Goal: Task Accomplishment & Management: Complete application form

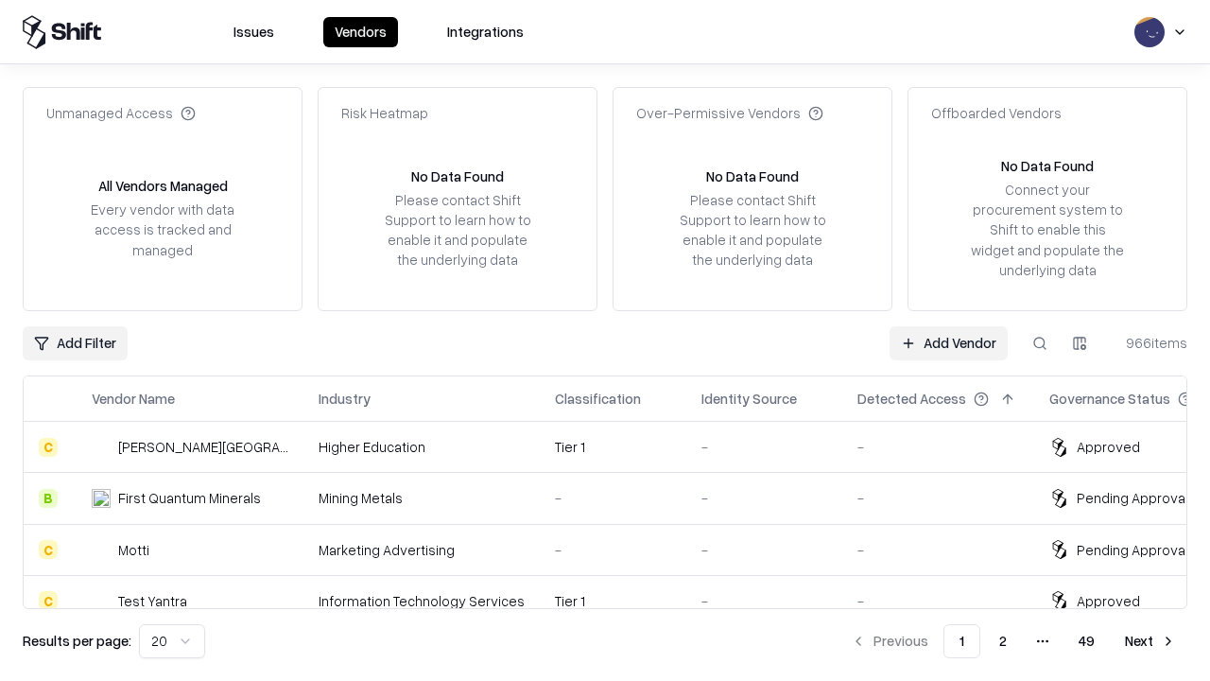
click at [948, 342] on link "Add Vendor" at bounding box center [949, 343] width 118 height 34
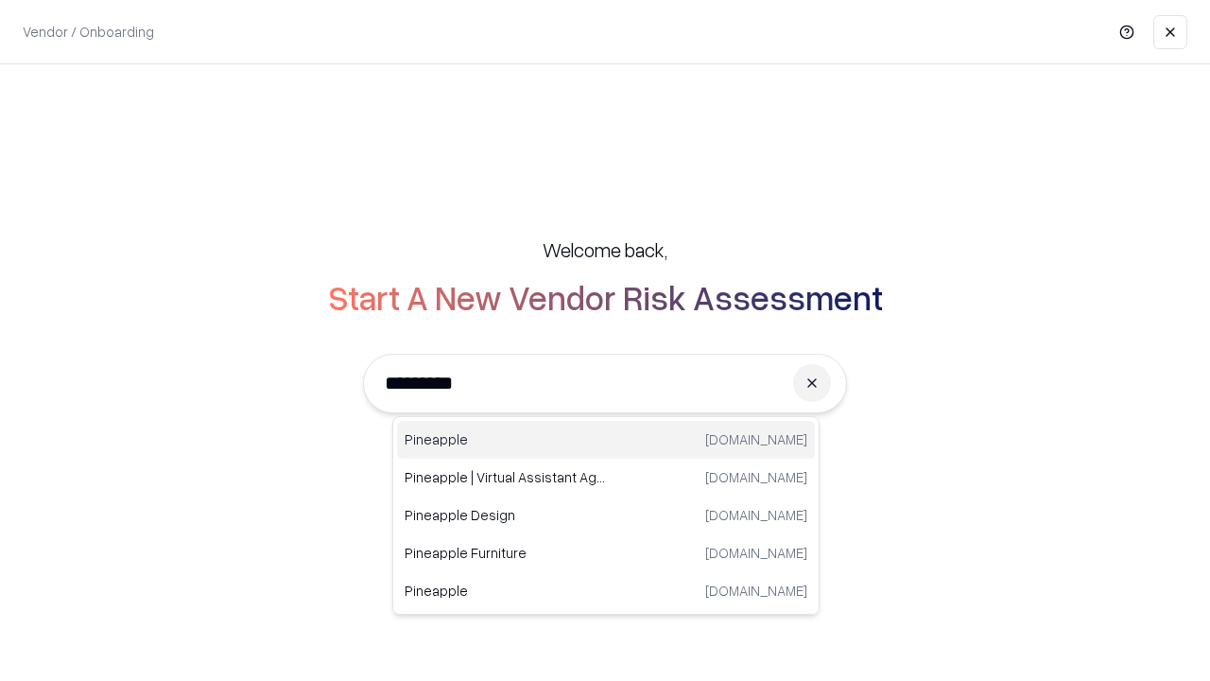
click at [606, 440] on div "Pineapple [DOMAIN_NAME]" at bounding box center [606, 440] width 418 height 38
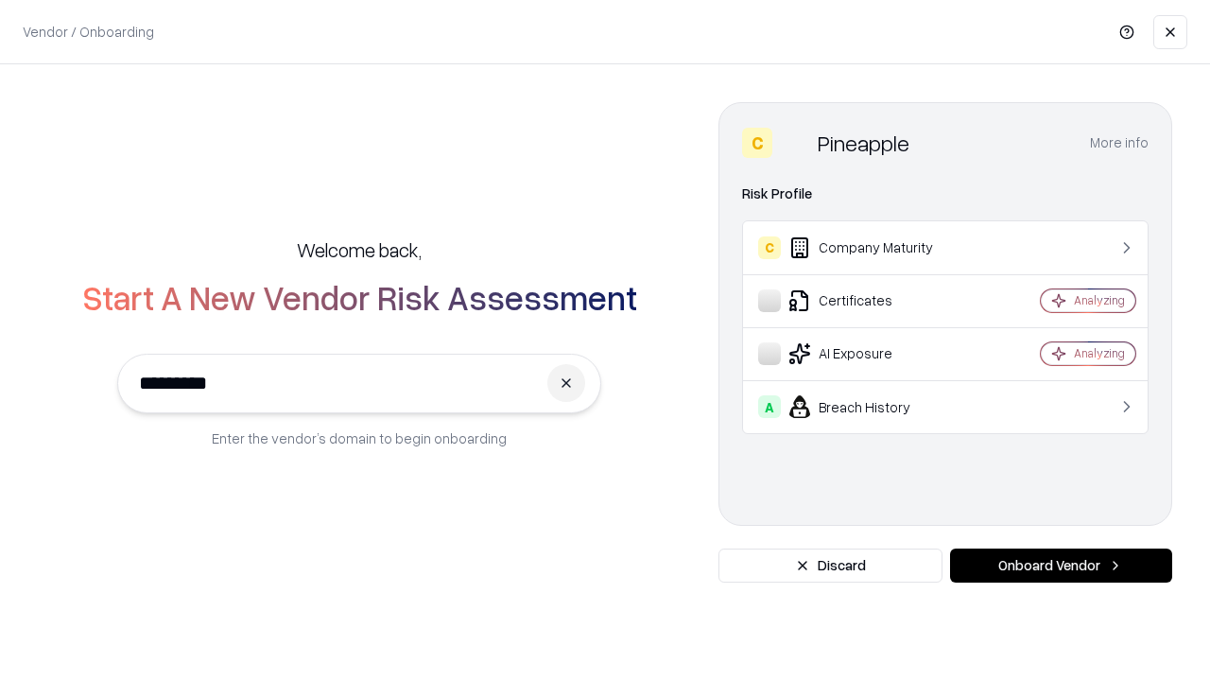
type input "*********"
click at [1061, 565] on button "Onboard Vendor" at bounding box center [1061, 565] width 222 height 34
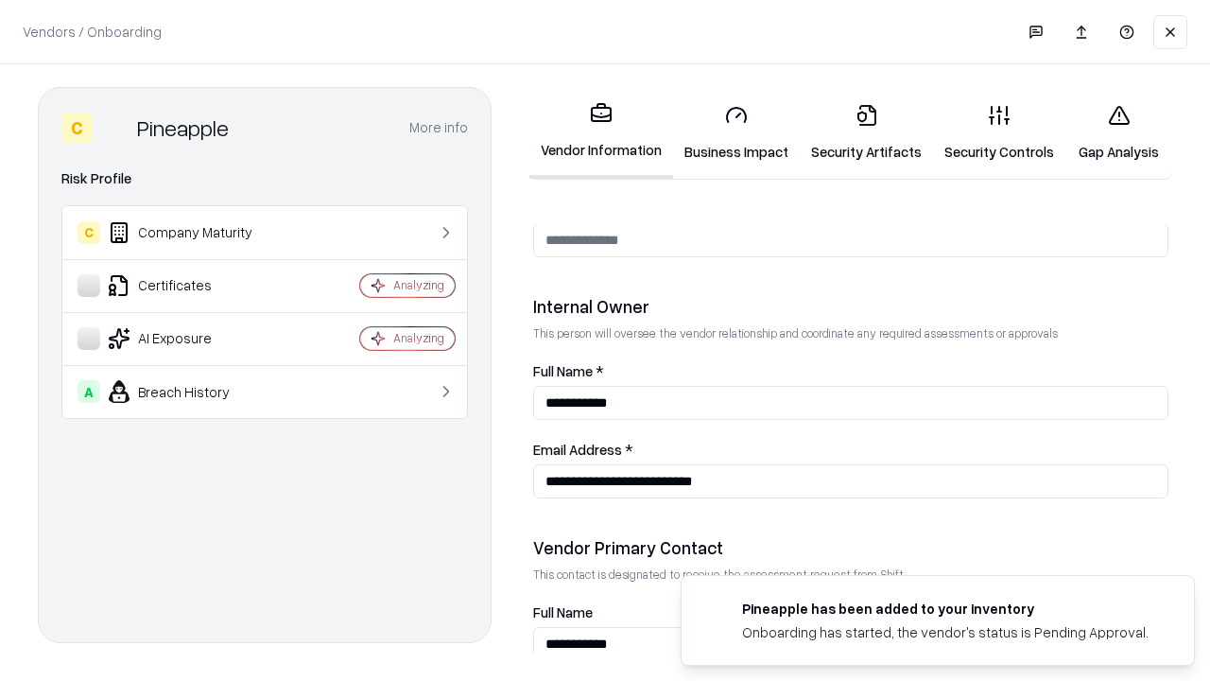
scroll to position [980, 0]
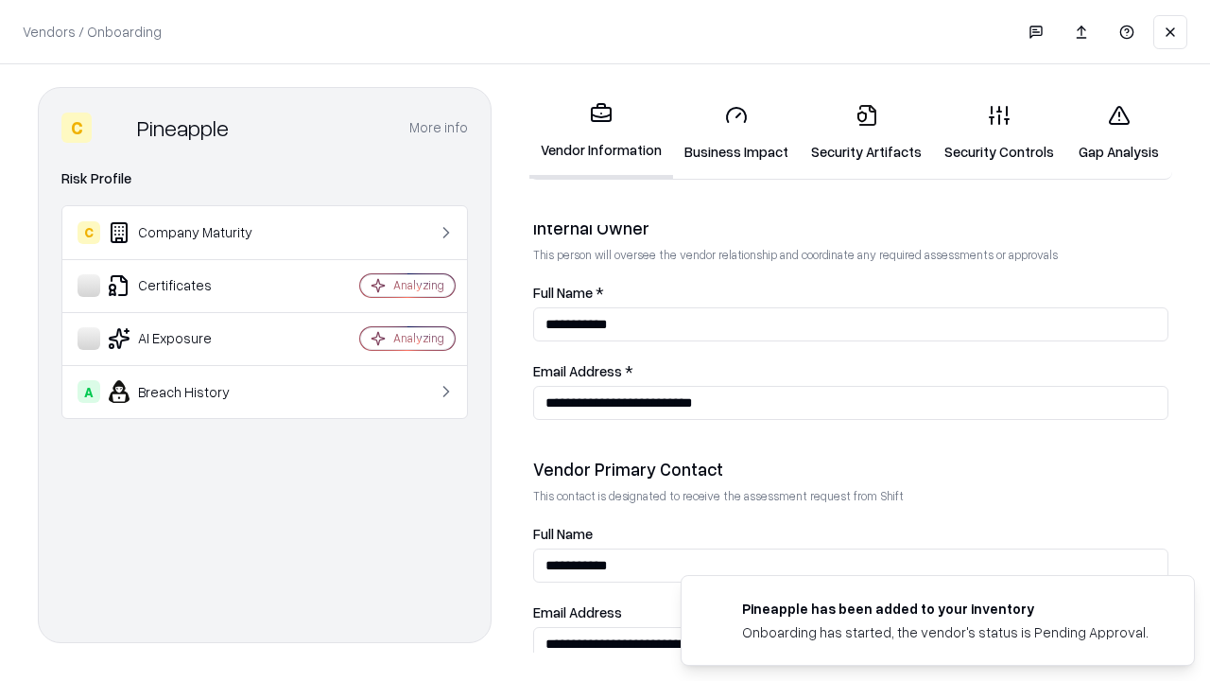
click at [737, 132] on link "Business Impact" at bounding box center [736, 133] width 127 height 88
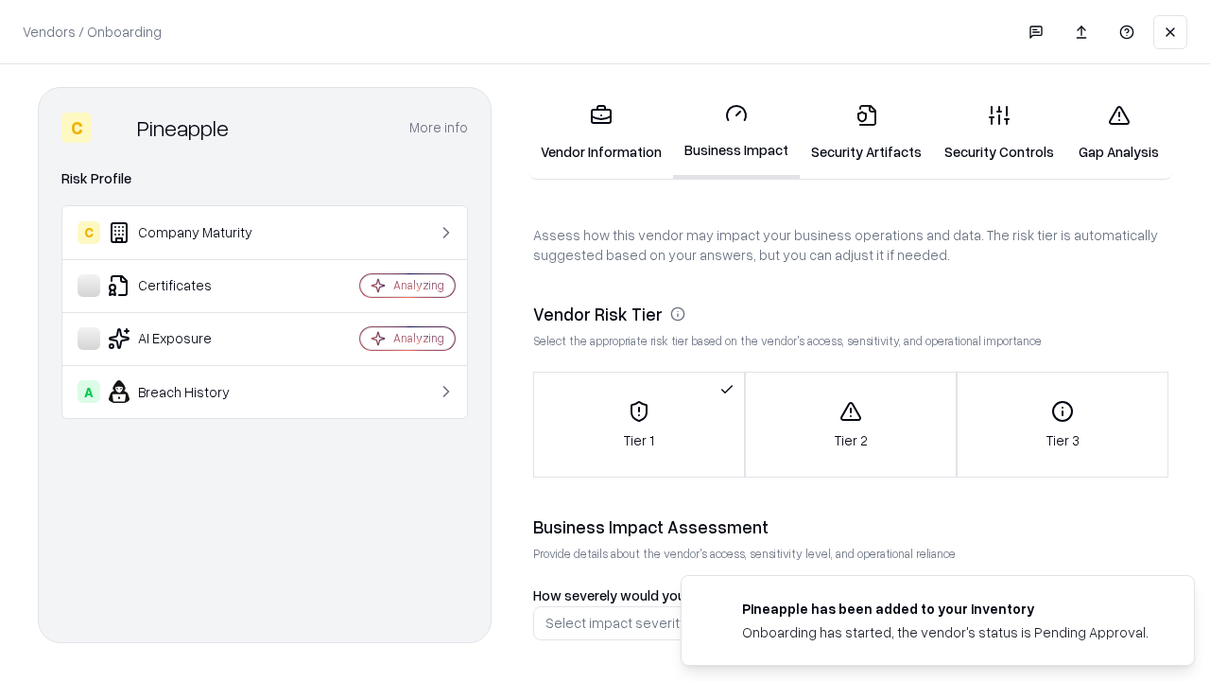
click at [1119, 132] on link "Gap Analysis" at bounding box center [1119, 133] width 107 height 88
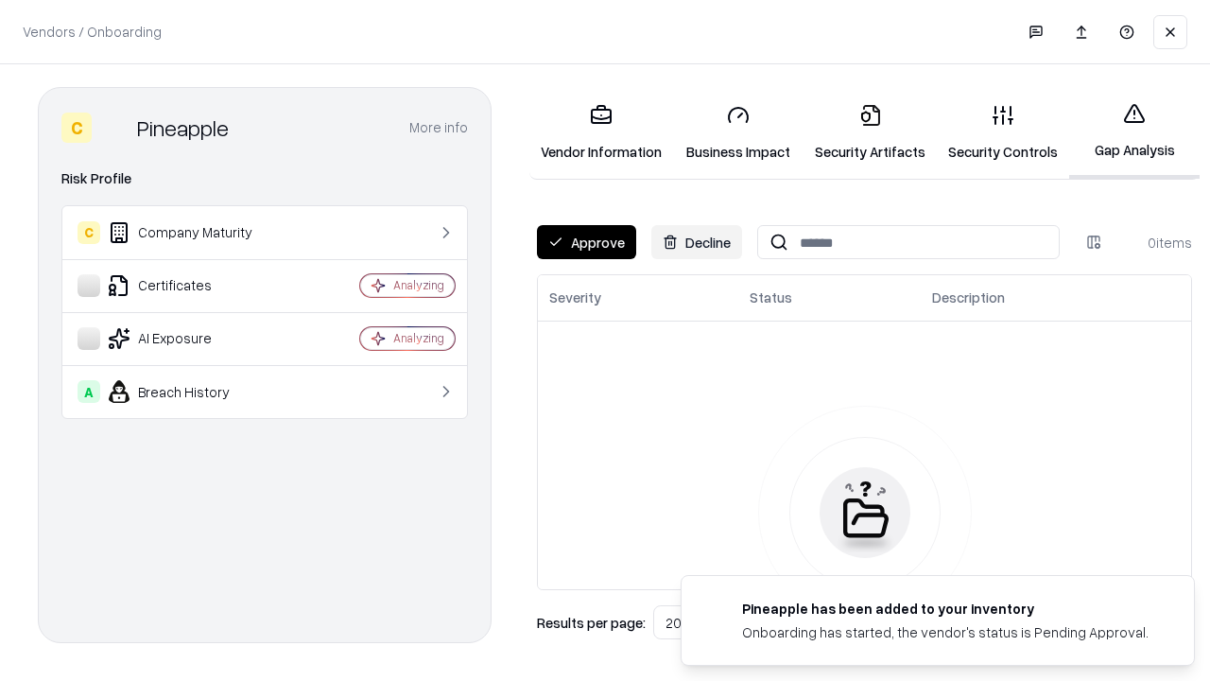
click at [586, 242] on button "Approve" at bounding box center [586, 242] width 99 height 34
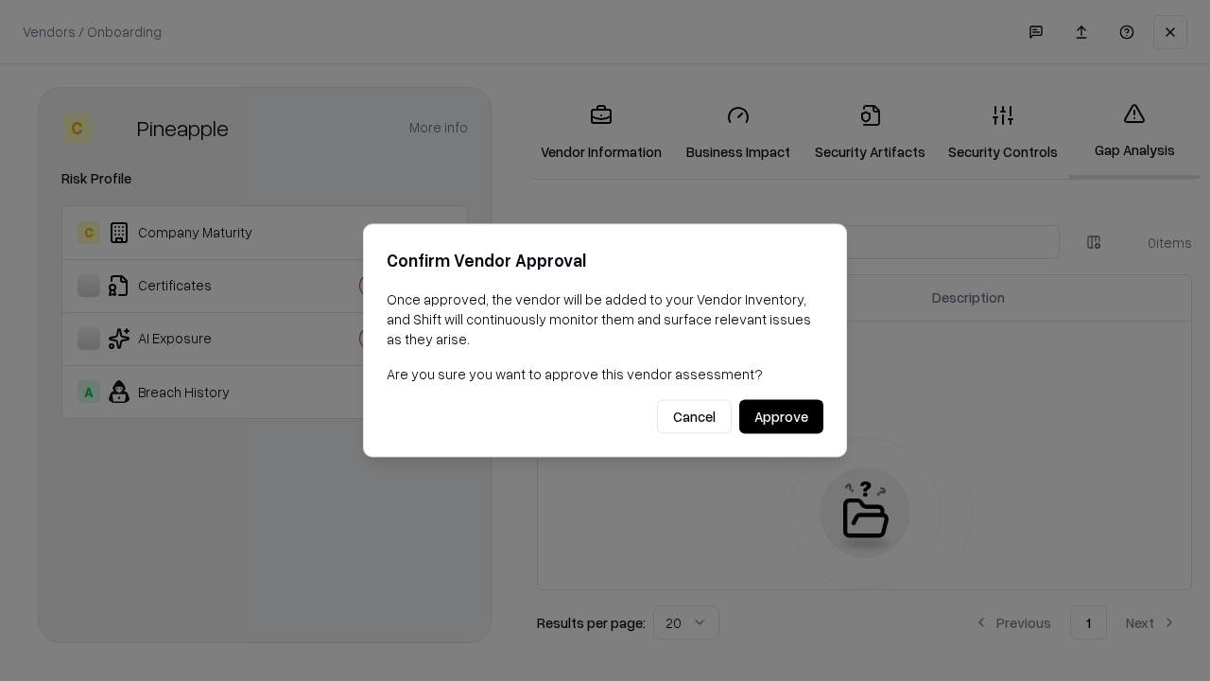
click at [781, 416] on button "Approve" at bounding box center [781, 417] width 84 height 34
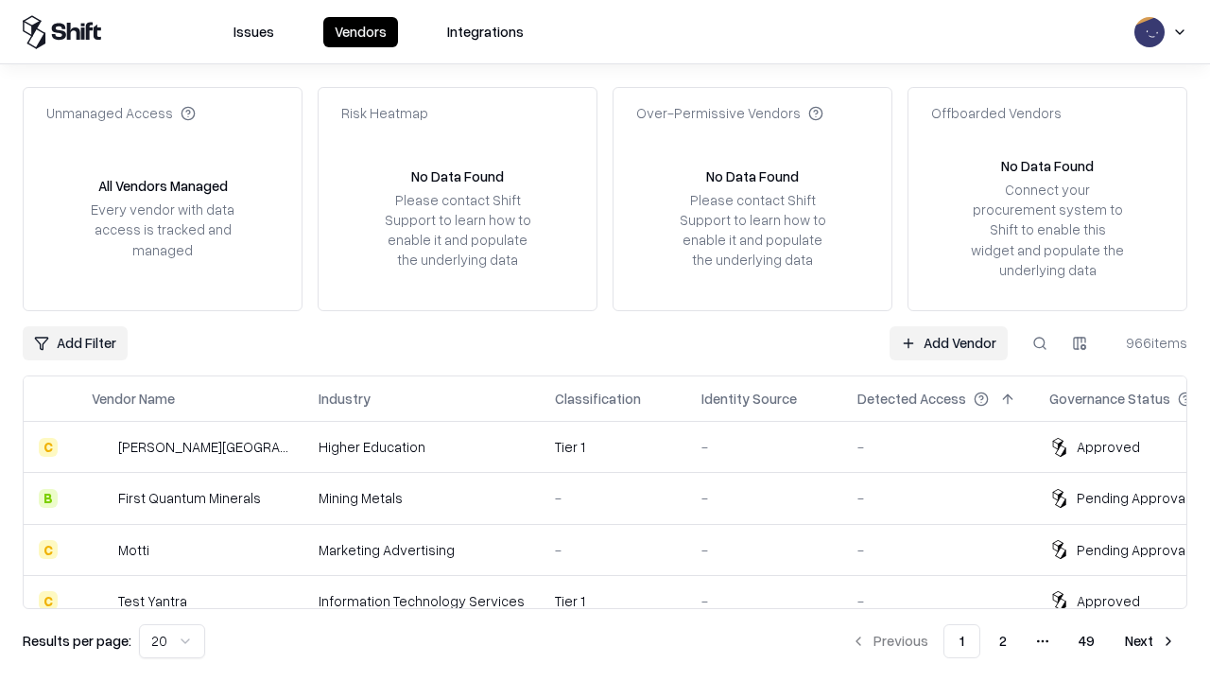
type input "*********"
click at [948, 342] on link "Add Vendor" at bounding box center [949, 343] width 118 height 34
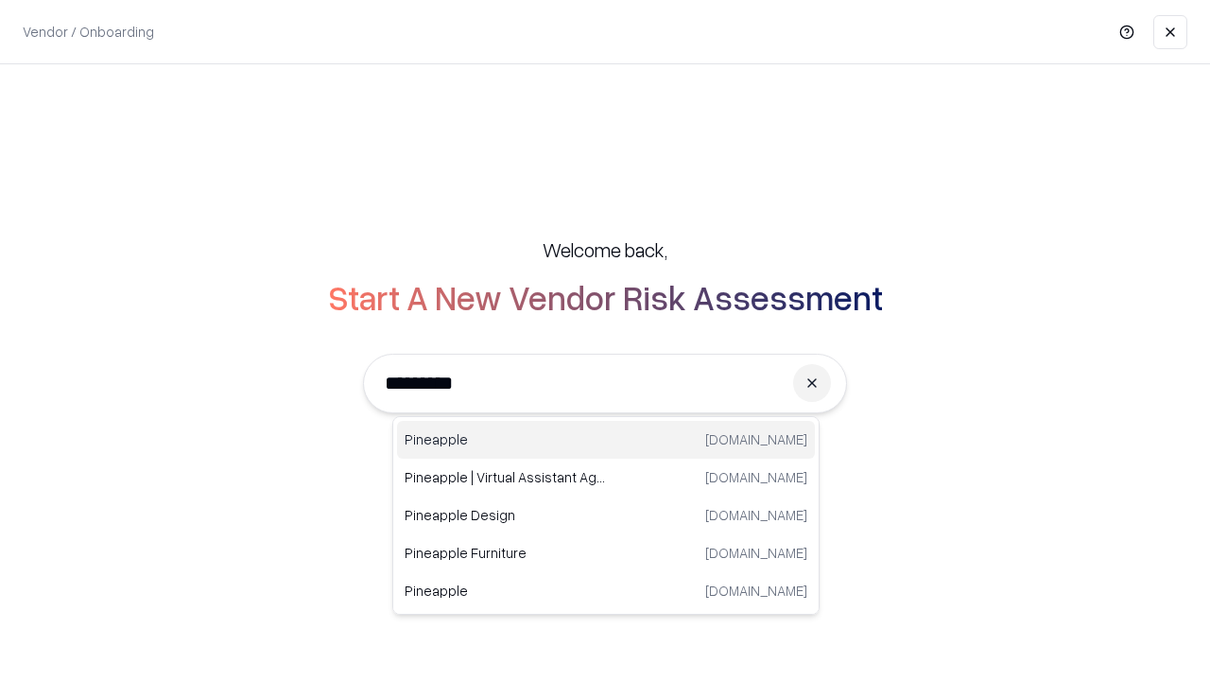
click at [606, 440] on div "Pineapple [DOMAIN_NAME]" at bounding box center [606, 440] width 418 height 38
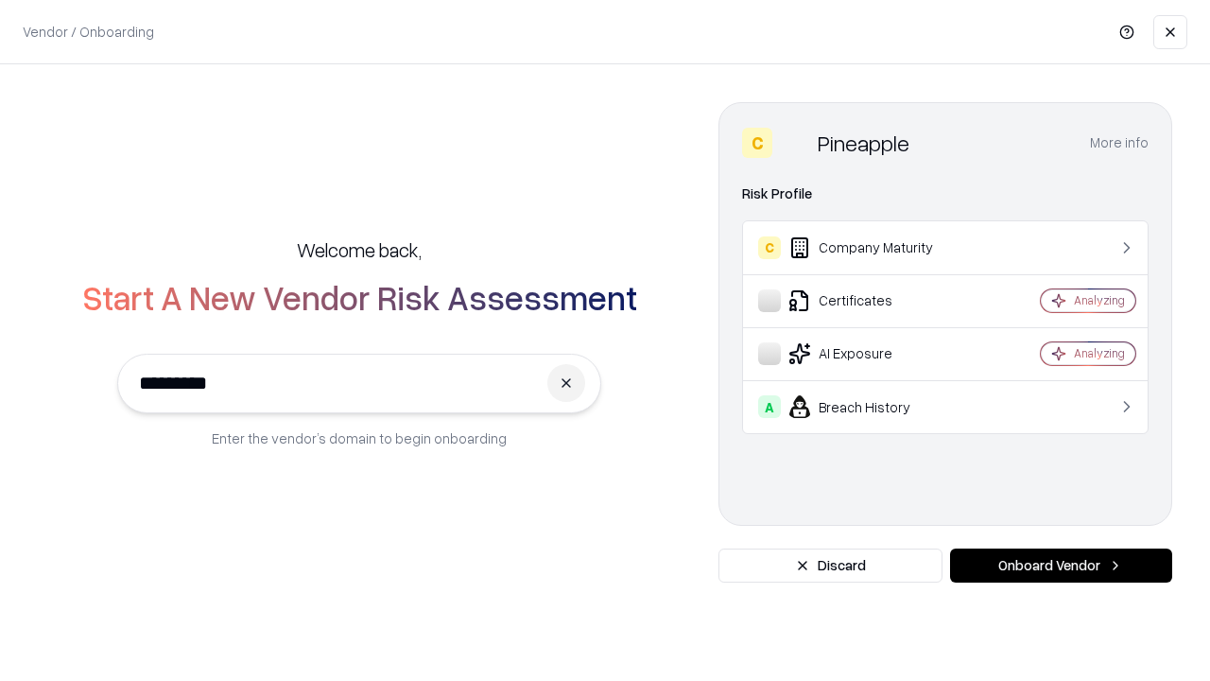
type input "*********"
click at [1061, 565] on button "Onboard Vendor" at bounding box center [1061, 565] width 222 height 34
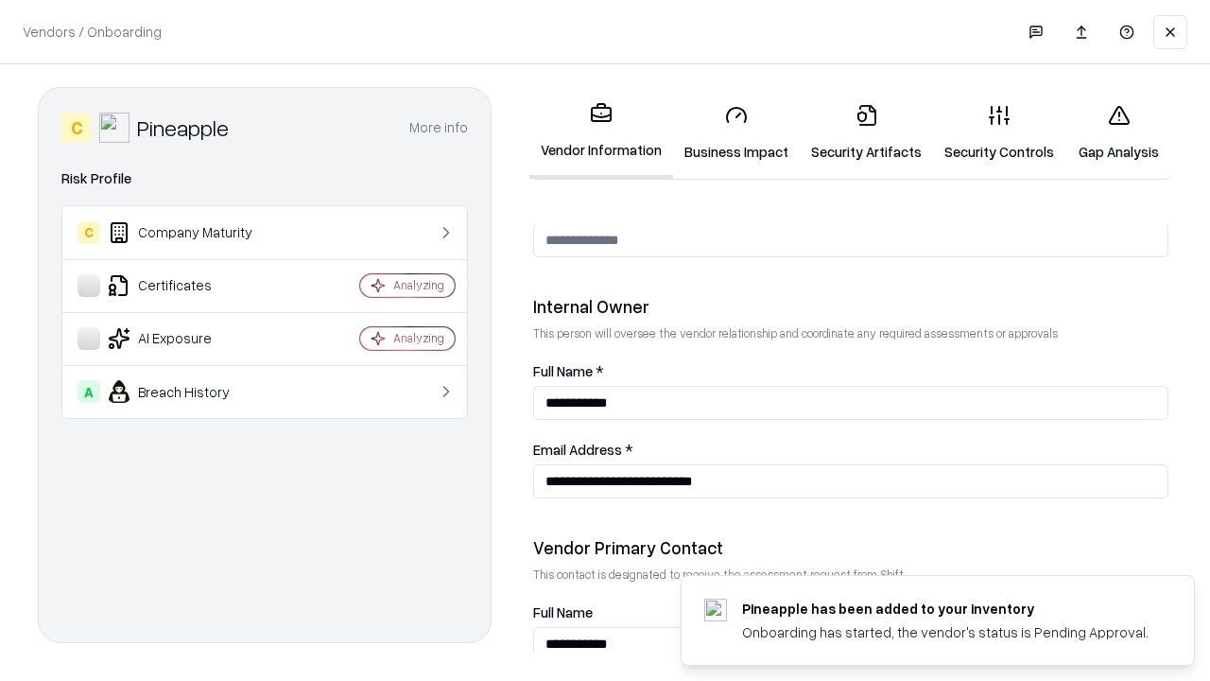
scroll to position [980, 0]
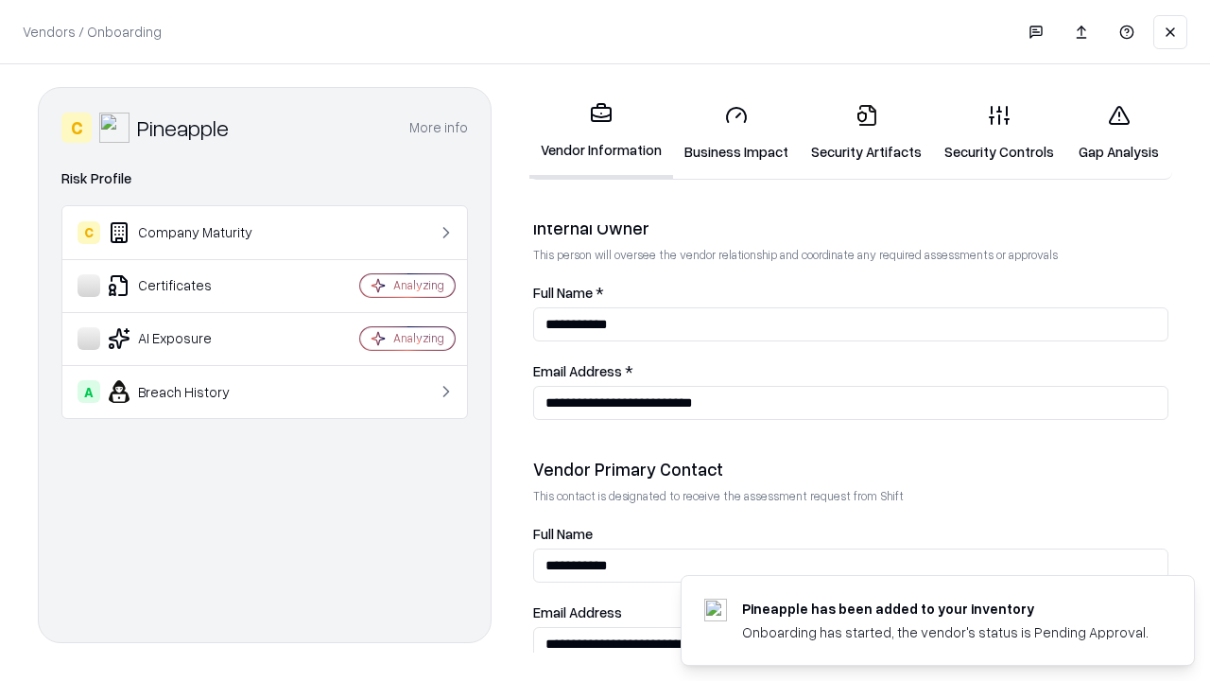
click at [1119, 132] on link "Gap Analysis" at bounding box center [1119, 133] width 107 height 88
